Goal: Submit feedback/report problem: Leave review/rating

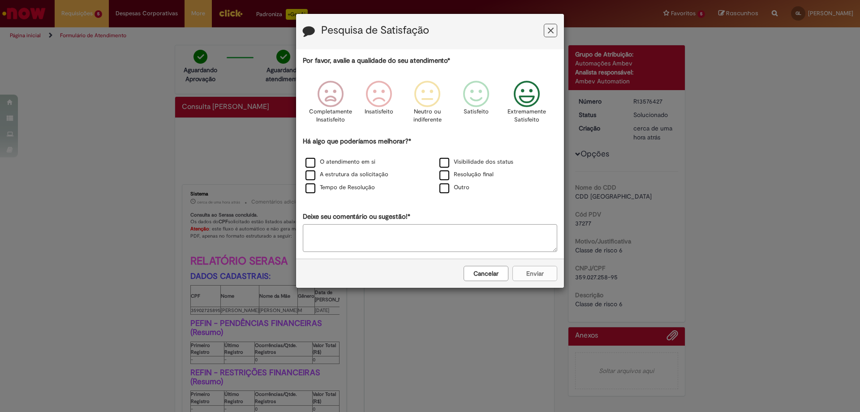
click at [535, 94] on icon "Feedback" at bounding box center [527, 94] width 34 height 27
click at [453, 176] on label "Resolução final" at bounding box center [467, 174] width 54 height 9
click at [453, 164] on label "Visibilidade dos status" at bounding box center [477, 162] width 74 height 9
click at [534, 273] on button "Enviar" at bounding box center [535, 273] width 45 height 15
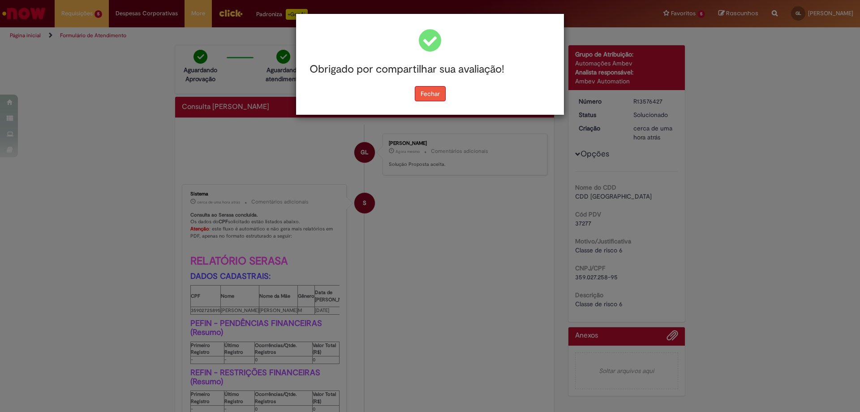
click at [431, 92] on button "Fechar" at bounding box center [430, 93] width 31 height 15
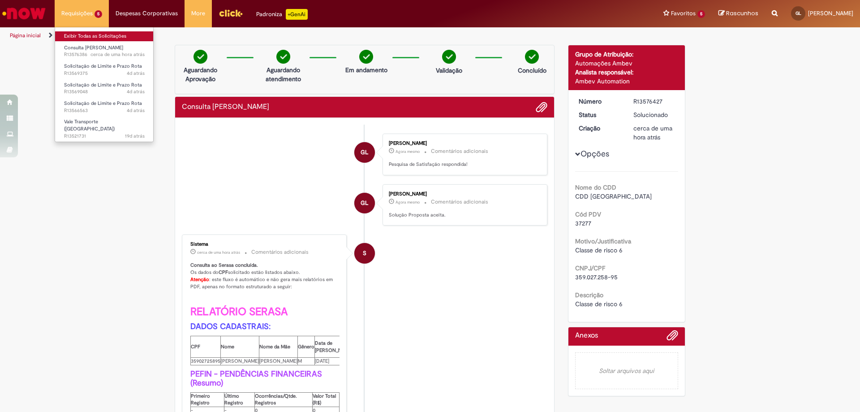
click at [101, 34] on link "Exibir Todas as Solicitações" at bounding box center [104, 36] width 99 height 10
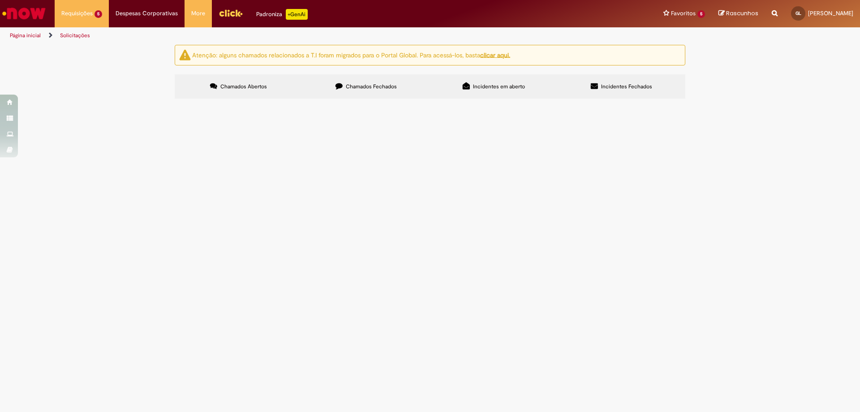
click at [0, 0] on td "Solicito aumento para o pdv 96020." at bounding box center [0, 0] width 0 height 0
click at [0, 0] on span "Solicito aumento para o pdv 96020." at bounding box center [0, 0] width 0 height 0
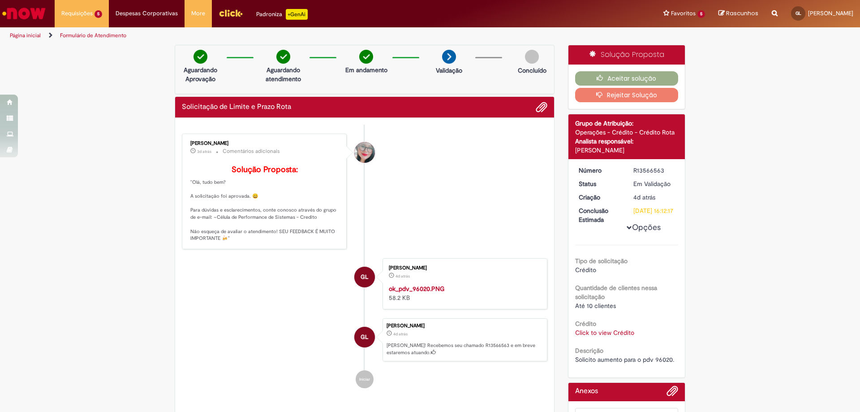
click at [617, 336] on link "Click to view Crédito" at bounding box center [604, 332] width 59 height 8
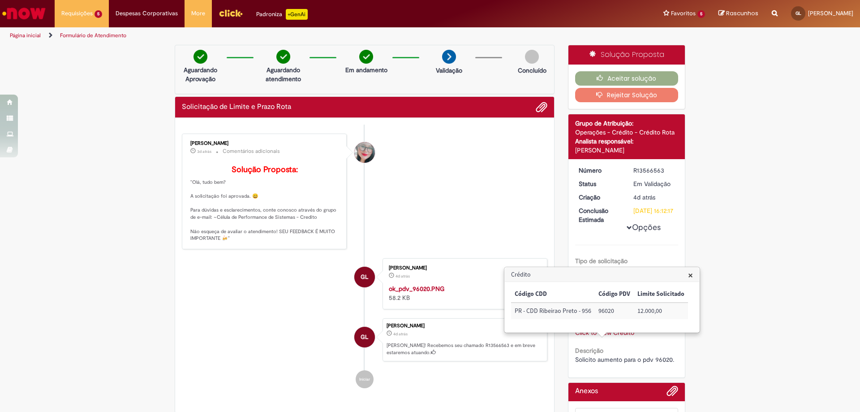
click at [617, 336] on link "Click to view Crédito" at bounding box center [604, 332] width 59 height 8
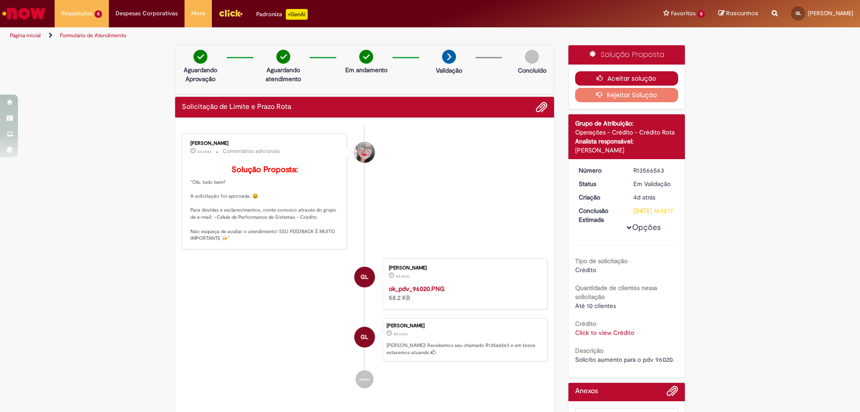
click at [601, 80] on icon "button" at bounding box center [602, 78] width 11 height 6
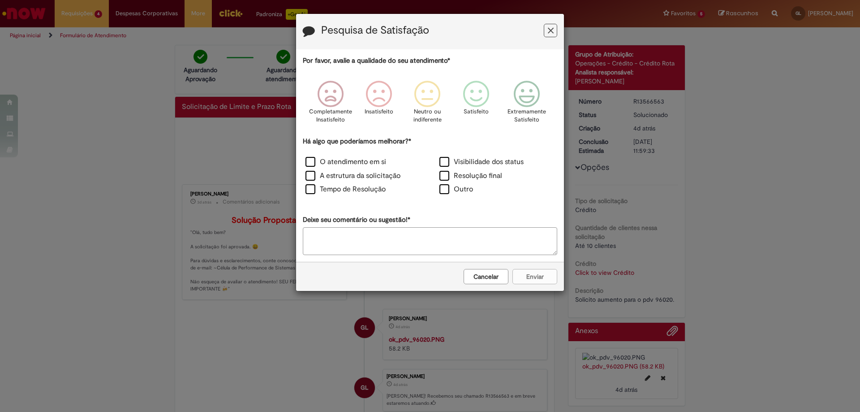
click at [523, 103] on icon "Feedback" at bounding box center [527, 94] width 34 height 27
click at [437, 161] on div "Visibilidade dos status" at bounding box center [497, 163] width 132 height 12
click at [444, 163] on label "Visibilidade dos status" at bounding box center [482, 162] width 84 height 10
click at [444, 177] on label "Resolução final" at bounding box center [471, 176] width 63 height 10
click at [531, 275] on button "Enviar" at bounding box center [535, 276] width 45 height 15
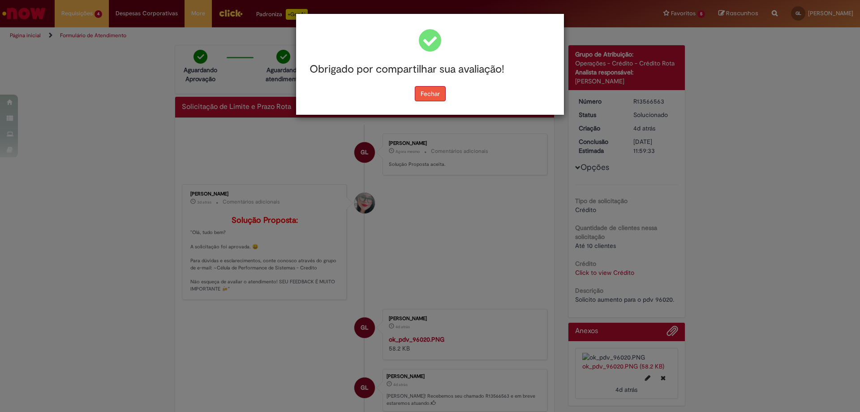
click at [427, 94] on button "Fechar" at bounding box center [430, 93] width 31 height 15
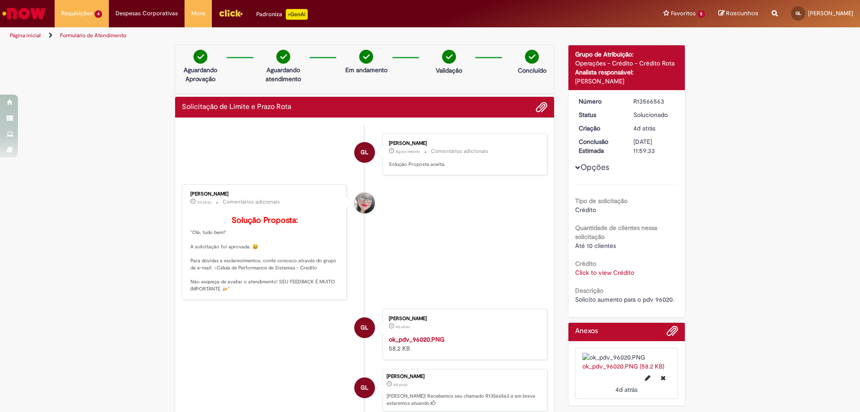
click at [606, 269] on link "Click to view Crédito" at bounding box center [604, 272] width 59 height 8
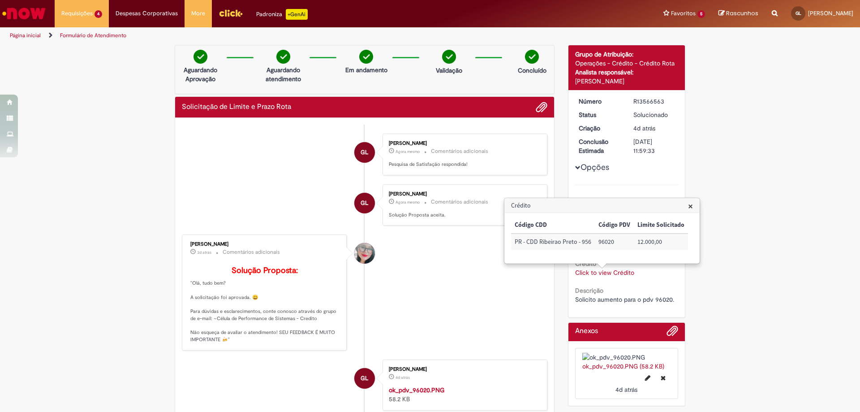
click at [608, 243] on td "96020" at bounding box center [614, 241] width 39 height 17
copy td "96020"
